Goal: Task Accomplishment & Management: Use online tool/utility

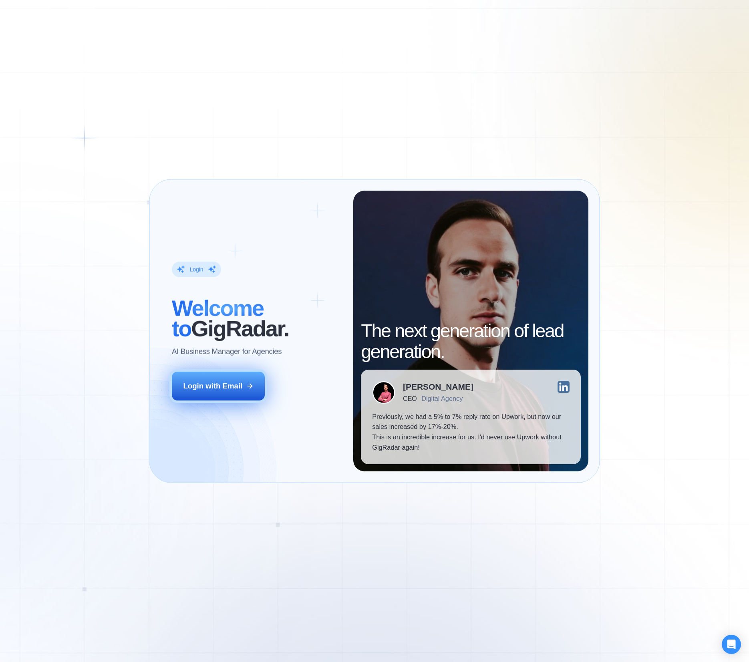
click at [214, 378] on button "Login with Email" at bounding box center [218, 386] width 93 height 29
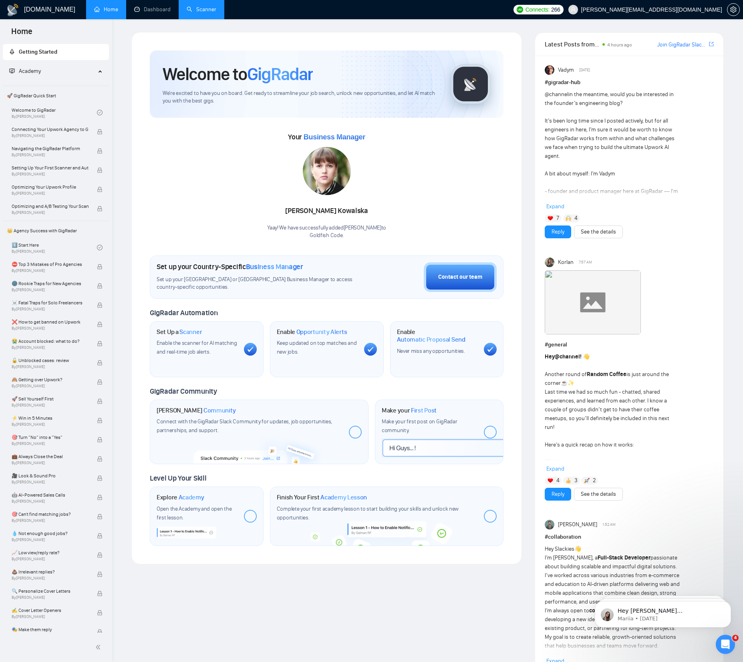
click at [203, 13] on link "Scanner" at bounding box center [202, 9] width 30 height 7
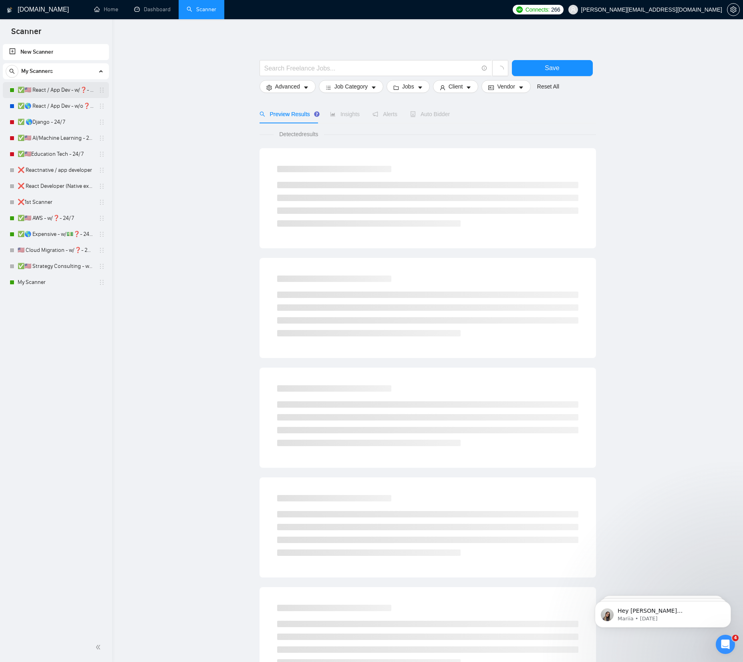
click at [66, 89] on link "✅🇺🇸 React / App Dev - w/❓- MWF" at bounding box center [56, 90] width 76 height 16
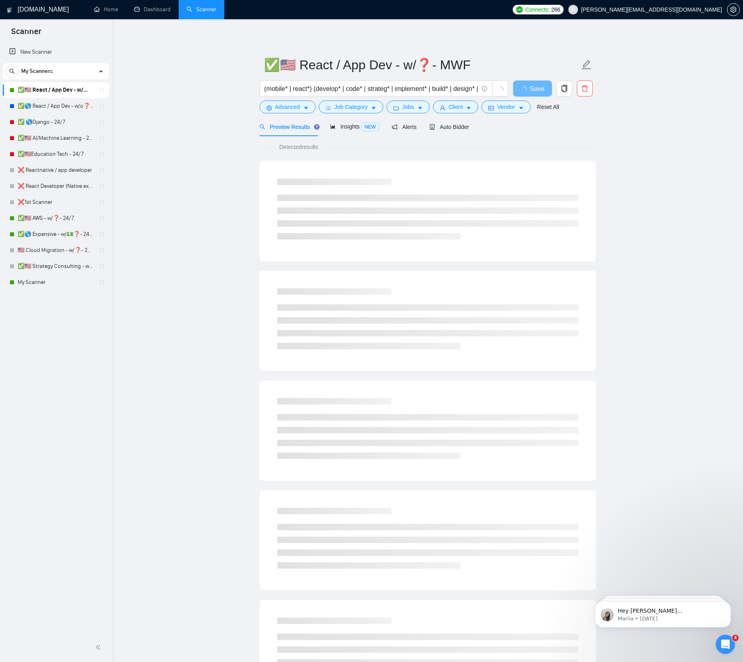
click at [181, 95] on main "✅🇺🇸 React / App Dev - w/❓- MWF (mobile* | react*) (develop* | code* | strateg* …" at bounding box center [427, 366] width 605 height 668
click at [726, 639] on icon "Open Intercom Messenger" at bounding box center [724, 643] width 13 height 13
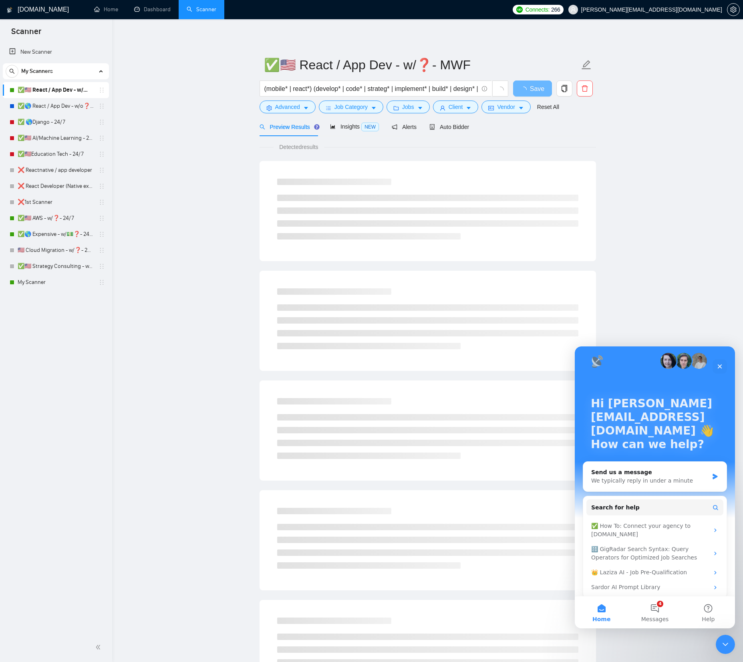
scroll to position [13, 0]
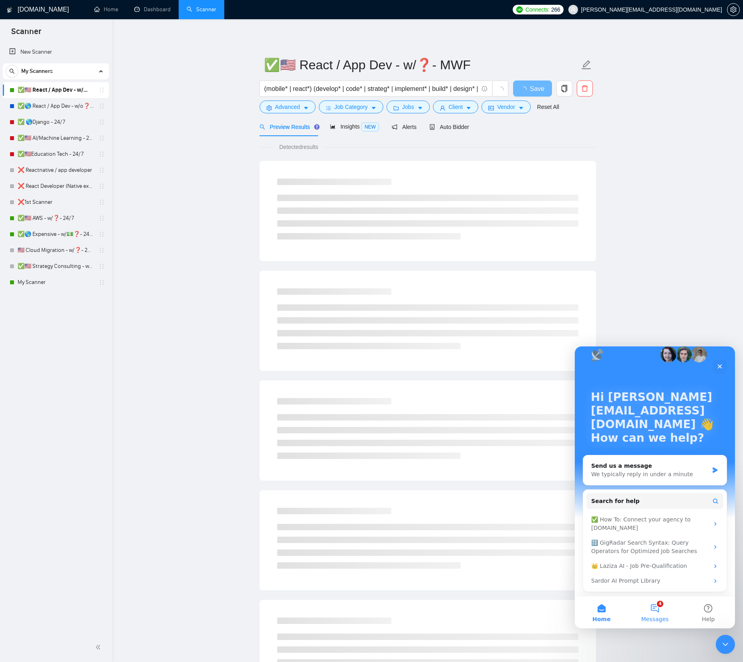
click at [650, 611] on button "4 Messages" at bounding box center [654, 612] width 53 height 32
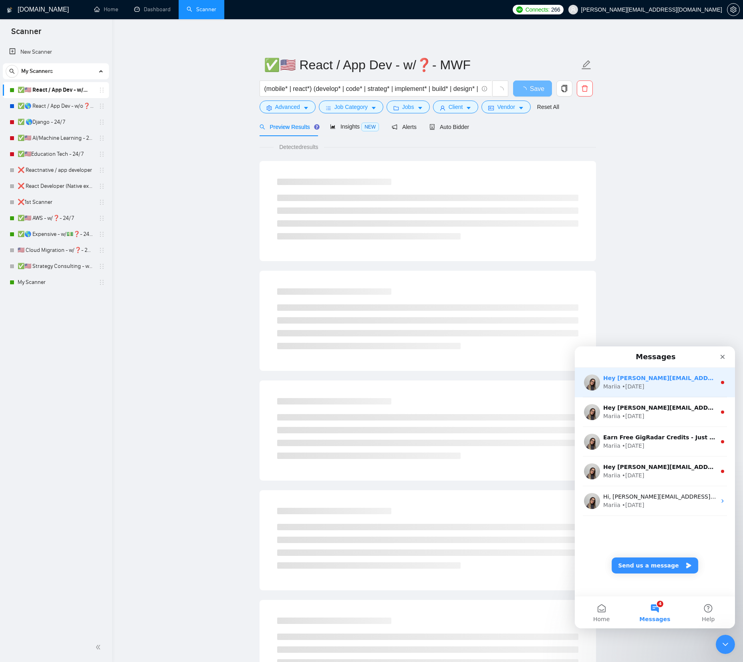
click at [680, 393] on div "Hey joshua@goldfishcode.com, Looks like your Upwork agency Goldfish Code ran ou…" at bounding box center [655, 383] width 160 height 30
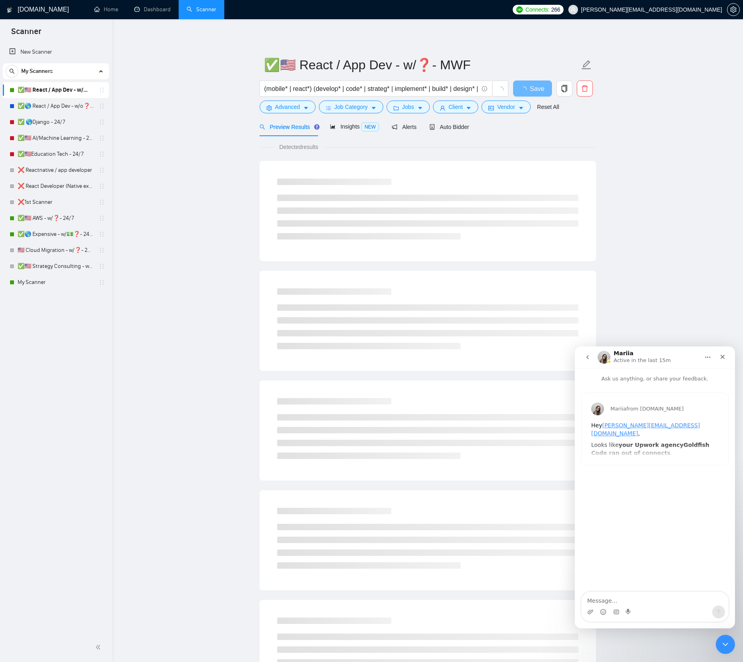
click at [663, 449] on div "Mariia from GigRadar.io Hey joshua@goldfishcode.com , Looks like your Upwork ag…" at bounding box center [655, 429] width 147 height 72
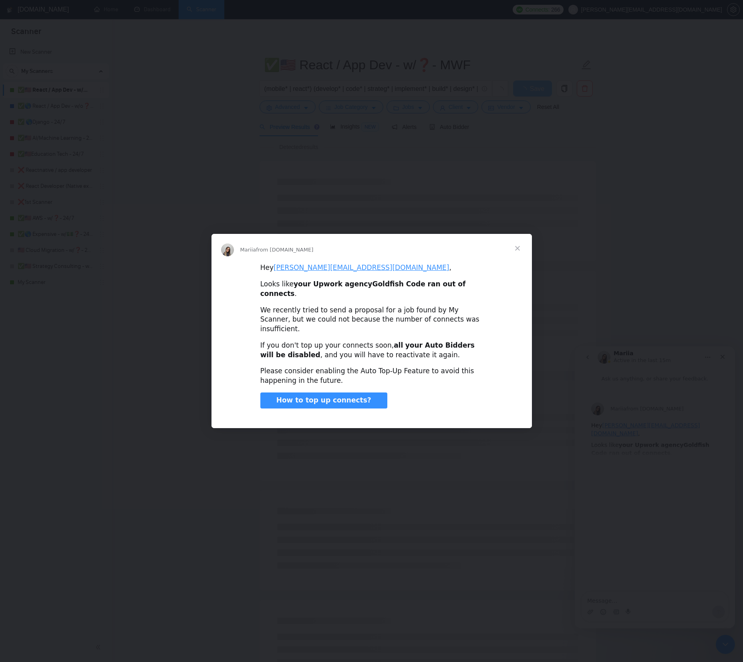
scroll to position [0, 0]
click at [521, 256] on span "Close" at bounding box center [517, 248] width 29 height 29
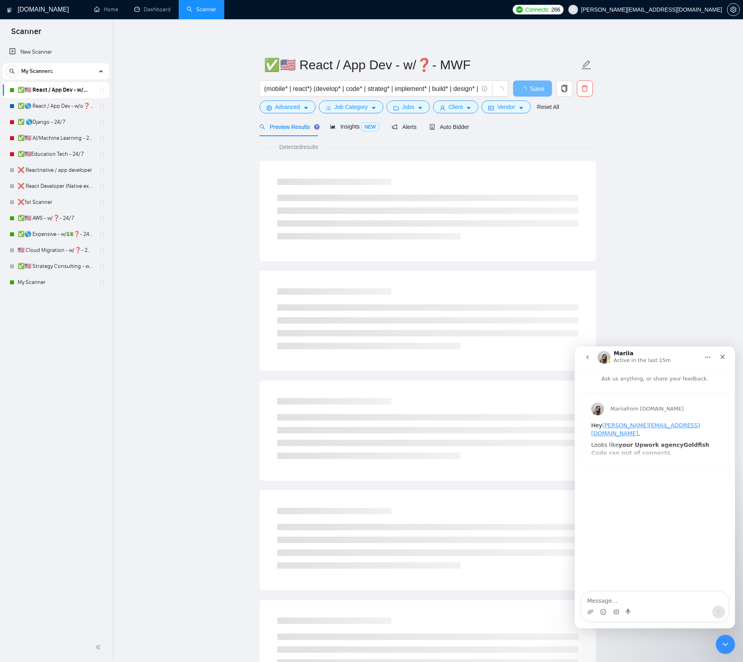
drag, startPoint x: 671, startPoint y: 242, endPoint x: 712, endPoint y: 319, distance: 87.6
click at [674, 242] on main "✅🇺🇸 React / App Dev - w/❓- MWF (mobile* | react*) (develop* | code* | strateg* …" at bounding box center [427, 366] width 605 height 668
click at [722, 354] on icon "Close" at bounding box center [722, 357] width 6 height 6
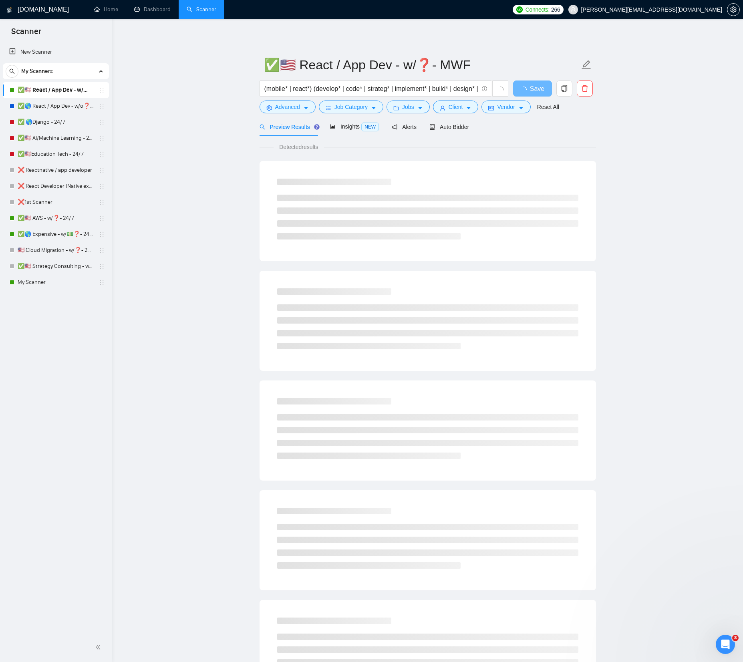
click at [681, 215] on main "✅🇺🇸 React / App Dev - w/❓- MWF (mobile* | react*) (develop* | code* | strateg* …" at bounding box center [427, 366] width 605 height 668
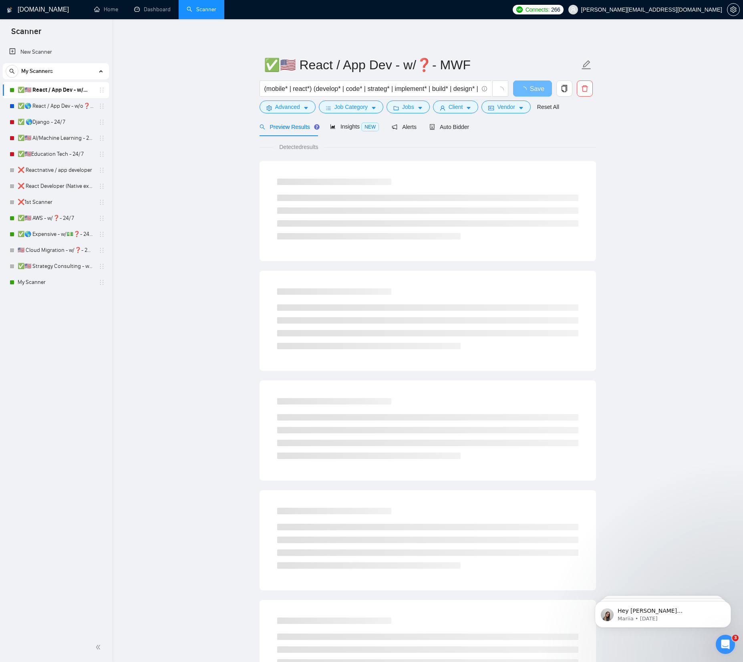
click at [646, 187] on main "✅🇺🇸 React / App Dev - w/❓- MWF (mobile* | react*) (develop* | code* | strateg* …" at bounding box center [427, 366] width 605 height 668
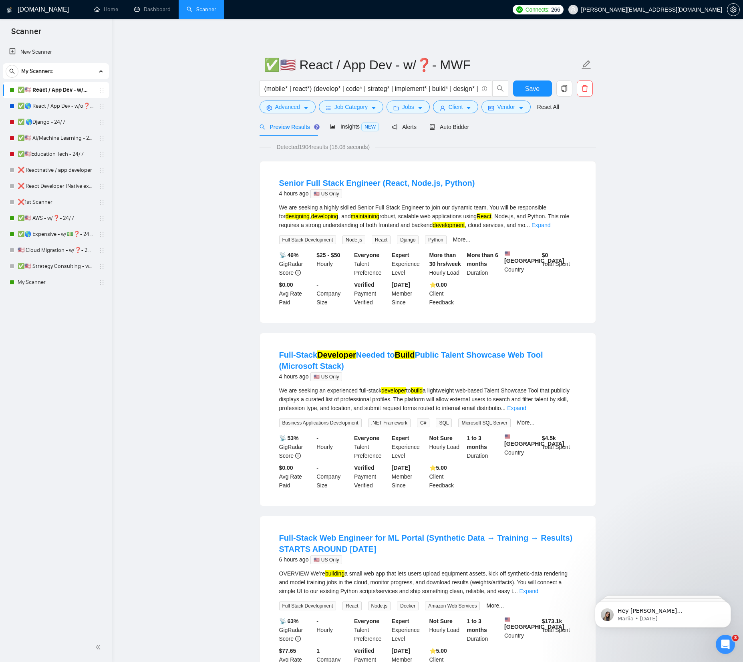
click at [456, 358] on link "Full-Stack Developer Needed to Build Public Talent Showcase Web Tool (Microsoft…" at bounding box center [411, 360] width 264 height 20
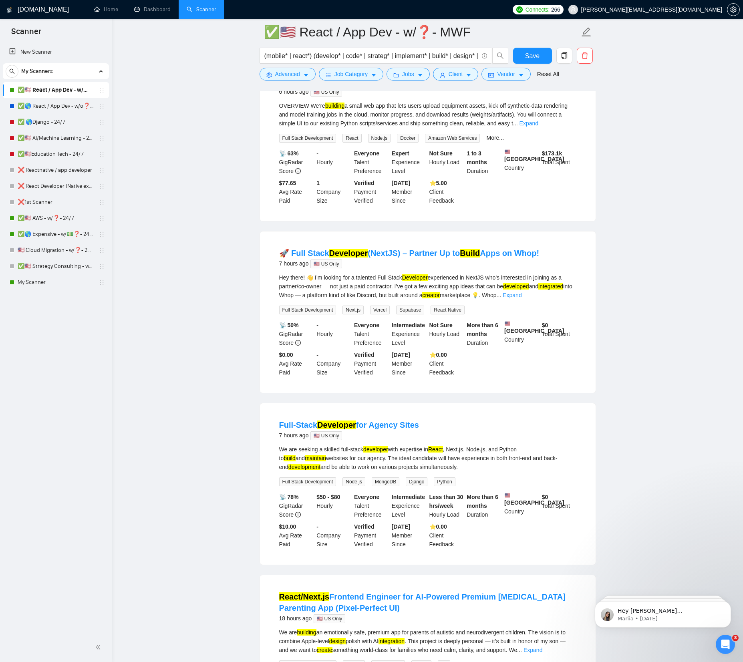
scroll to position [593, 0]
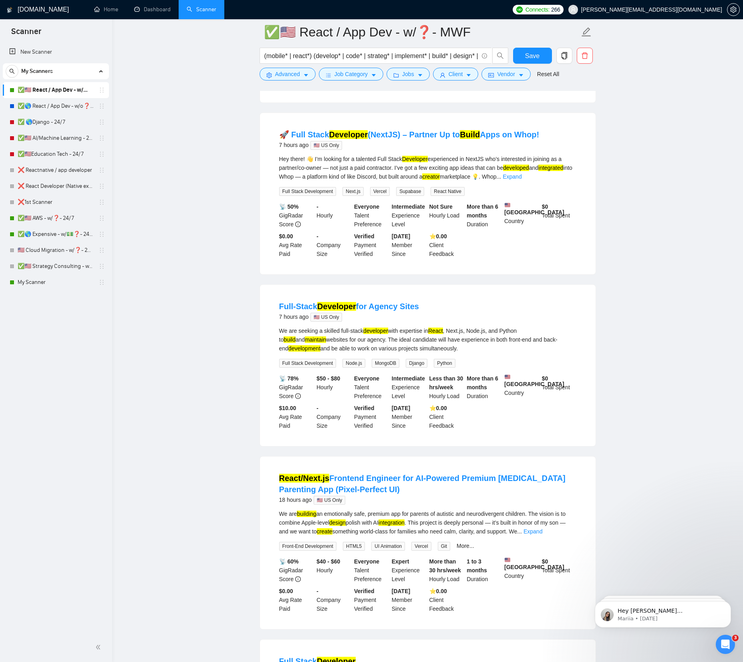
click at [208, 173] on main "✅🇺🇸 React / App Dev - w/❓- MWF (mobile* | react*) (develop* | code* | strateg* …" at bounding box center [427, 398] width 605 height 1919
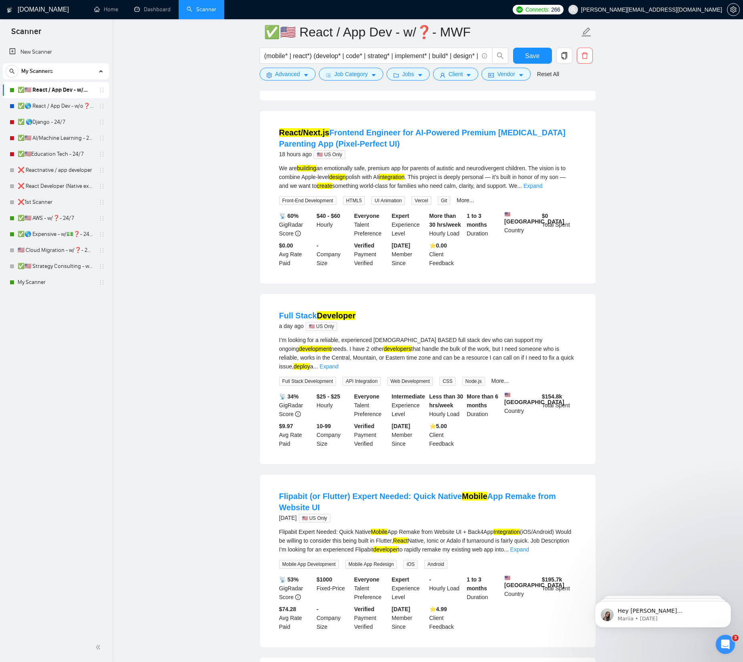
scroll to position [944, 0]
